Goal: Find specific page/section: Find specific page/section

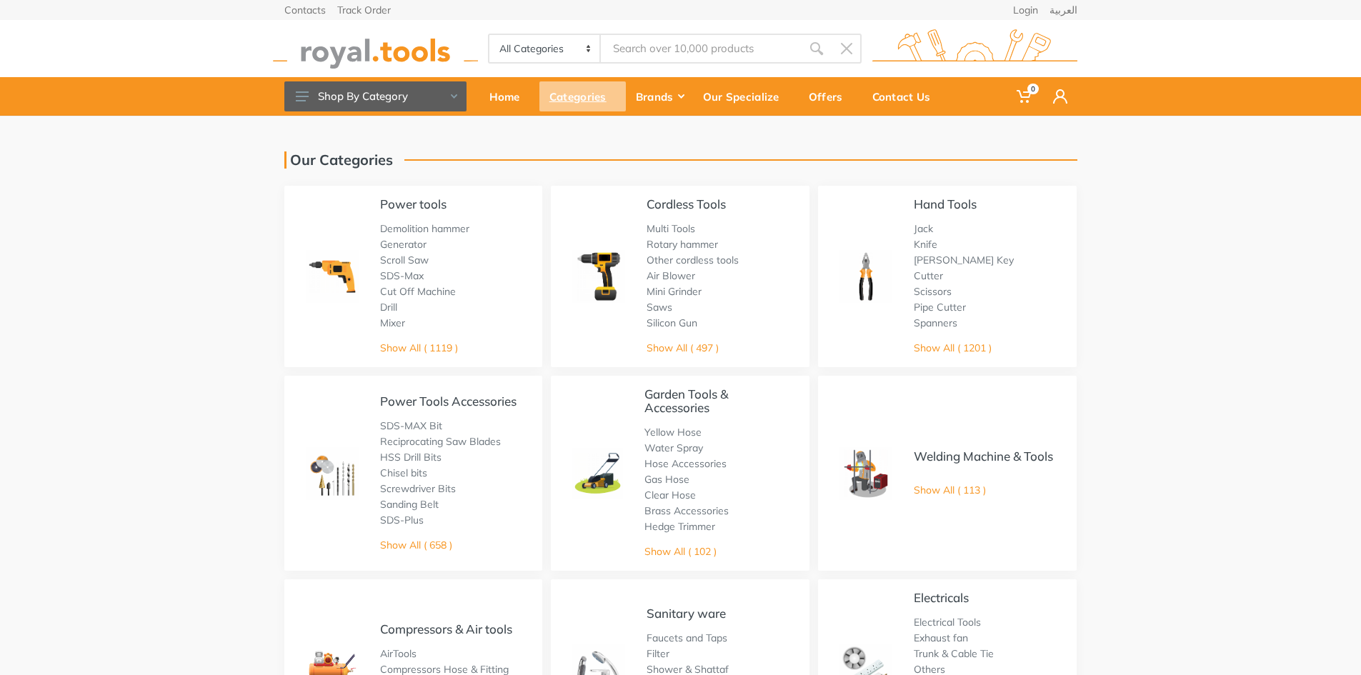
click at [556, 96] on div "Categories" at bounding box center [582, 96] width 86 height 30
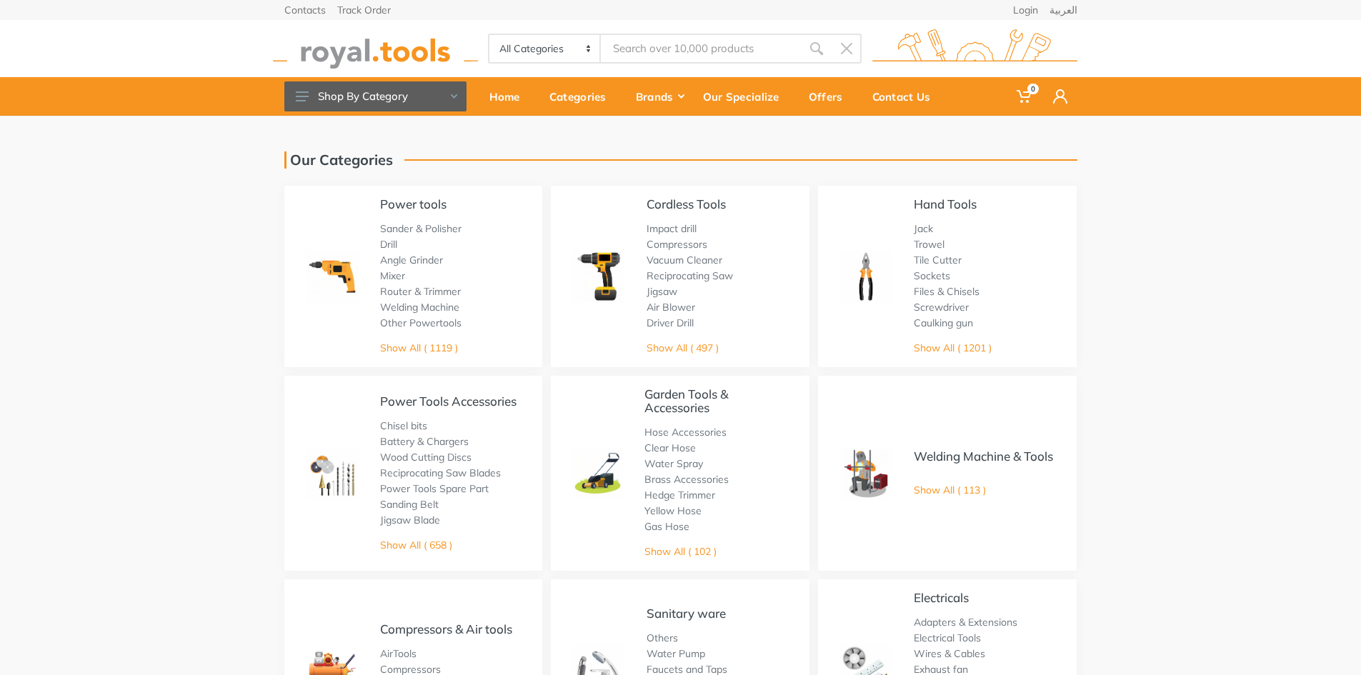
click at [683, 27] on div "All Categories Power tools Cordless Tools Hand Tools Power Tools Accessories Sa…" at bounding box center [681, 48] width 814 height 57
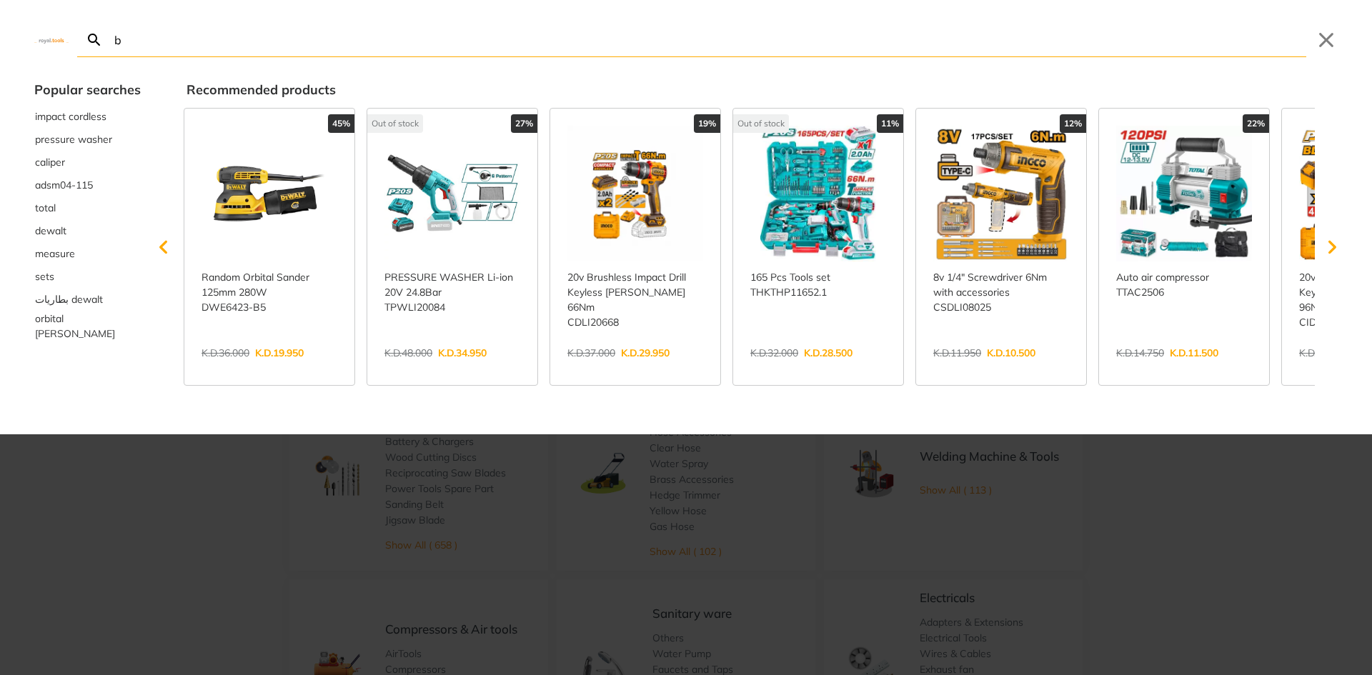
type input "b"
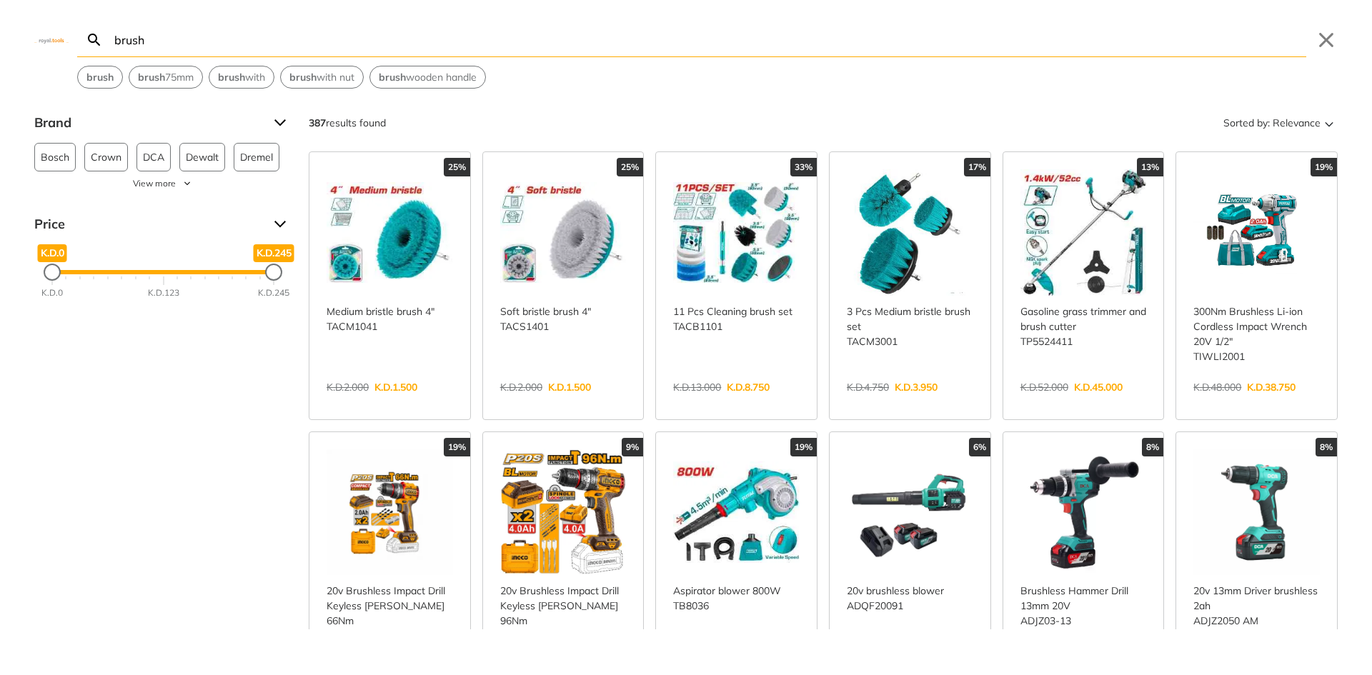
type input "brush"
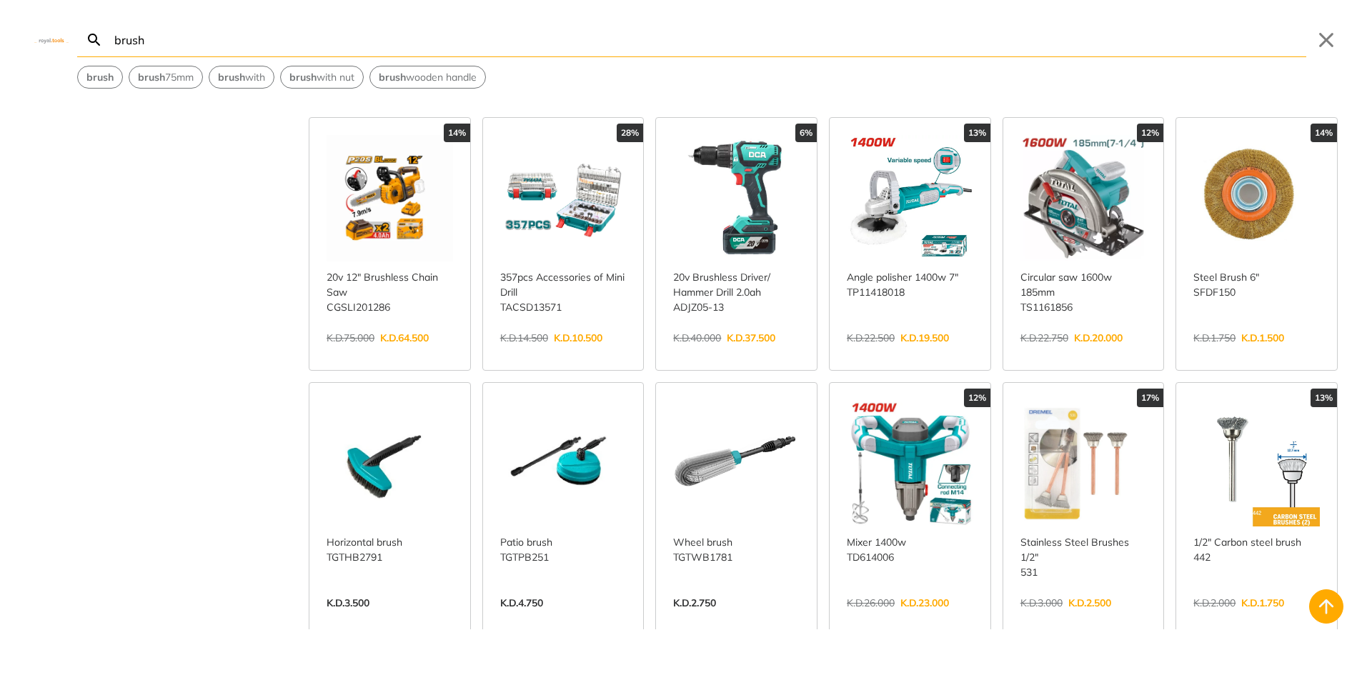
scroll to position [500, 0]
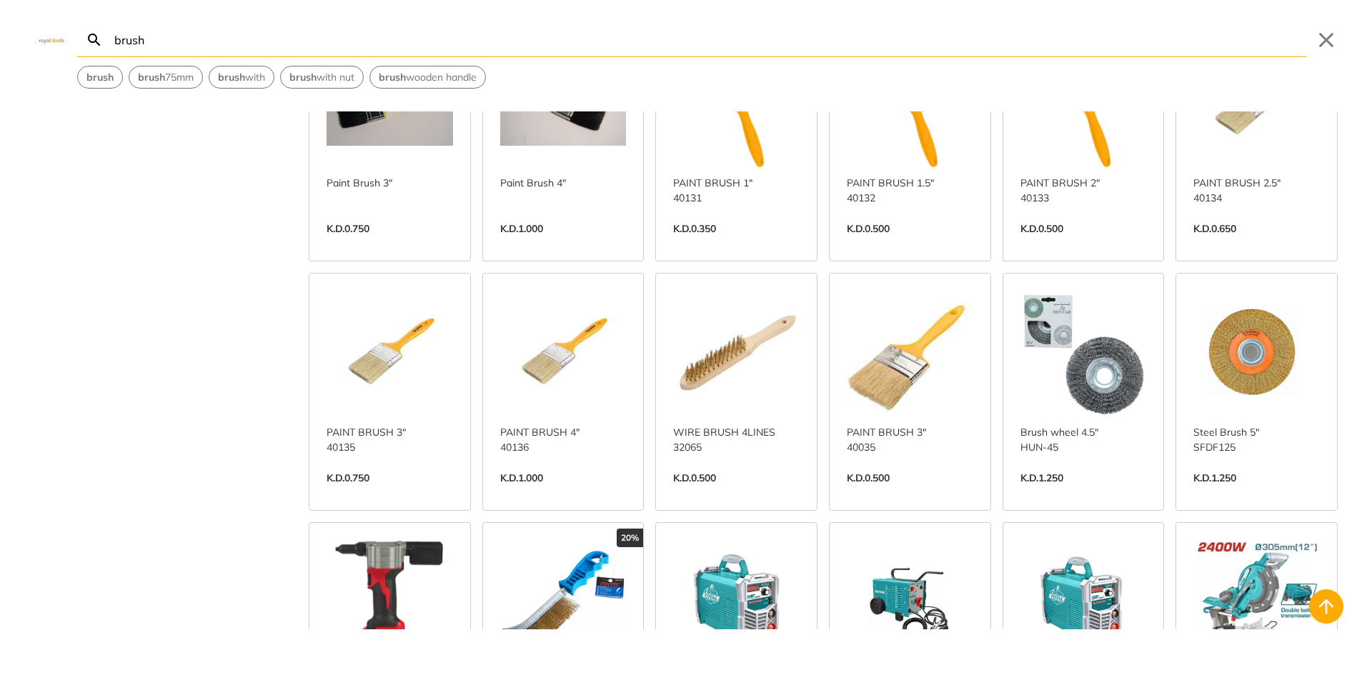
scroll to position [5143, 0]
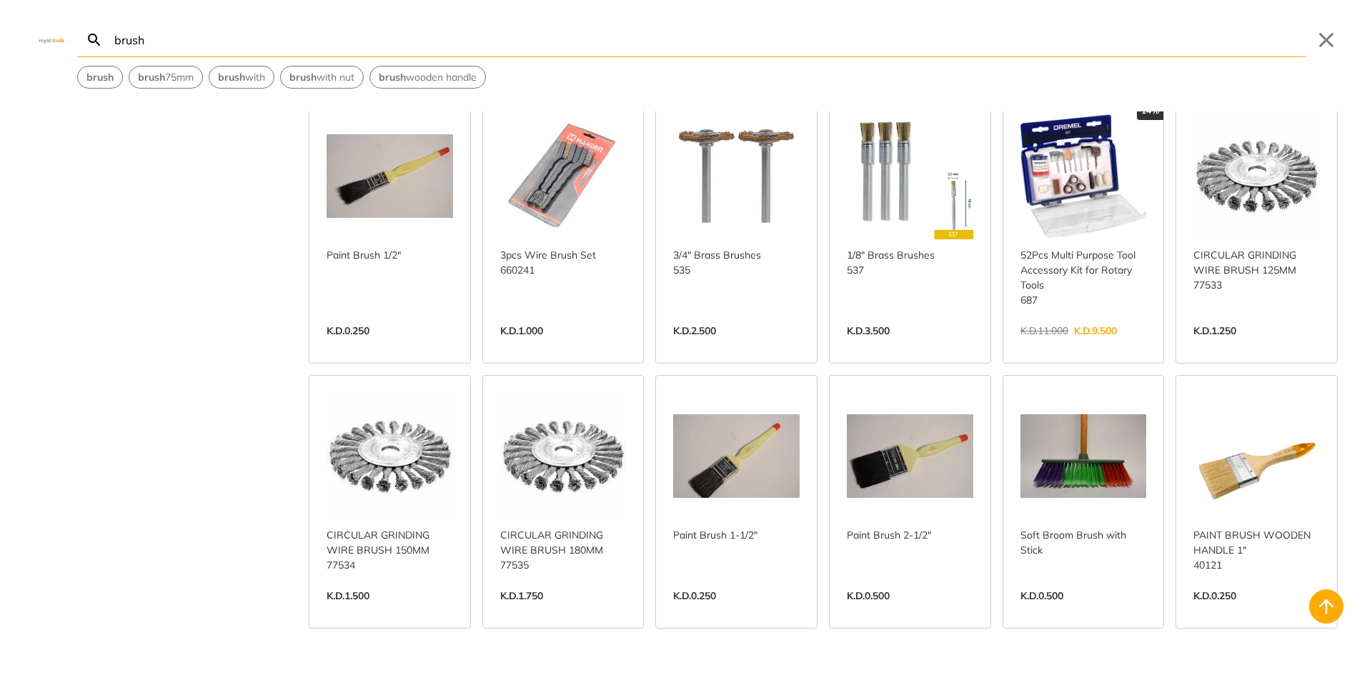
scroll to position [6356, 0]
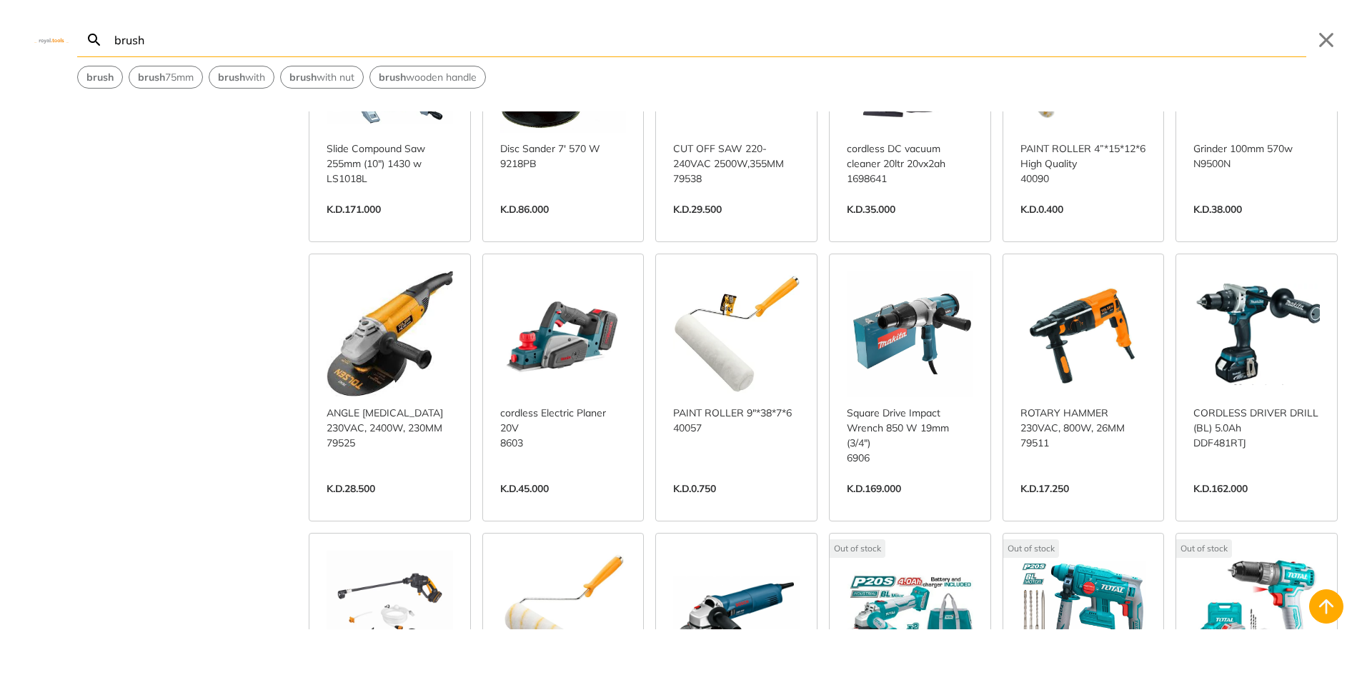
scroll to position [12571, 0]
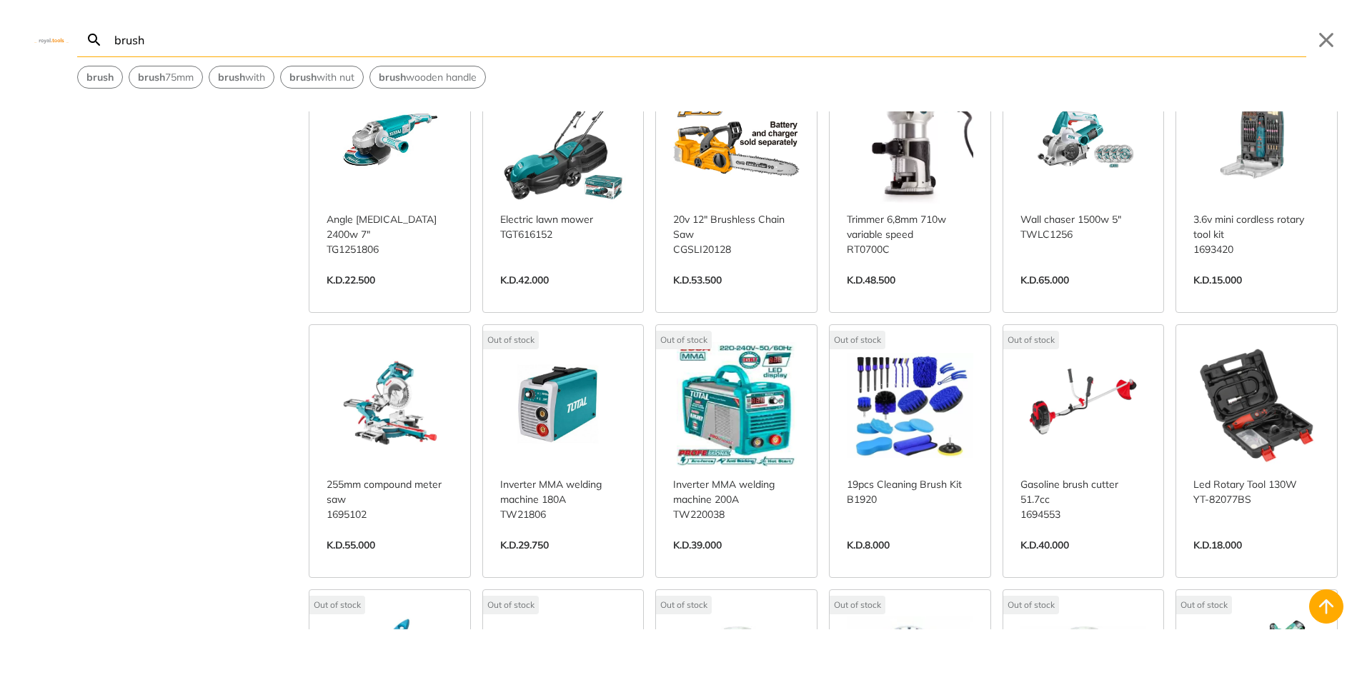
scroll to position [14783, 0]
